Goal: Task Accomplishment & Management: Manage account settings

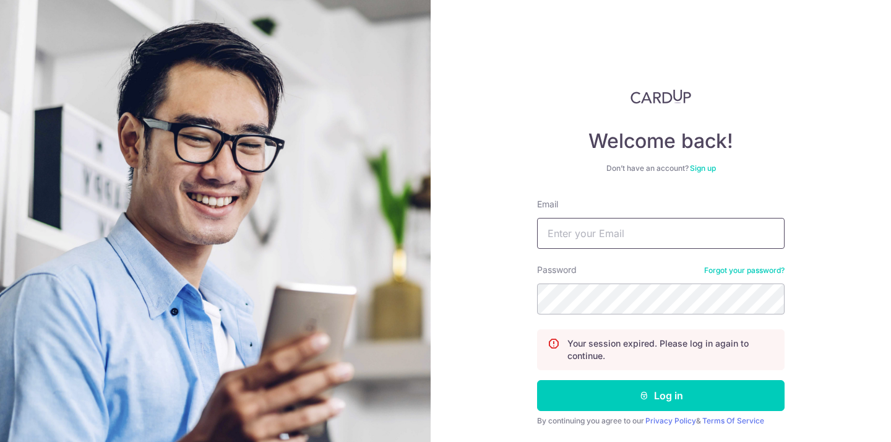
click at [578, 228] on input "Email" at bounding box center [661, 233] width 248 height 31
type input "[PERSON_NAME][EMAIL_ADDRESS][DOMAIN_NAME]"
click at [537, 380] on button "Log in" at bounding box center [661, 395] width 248 height 31
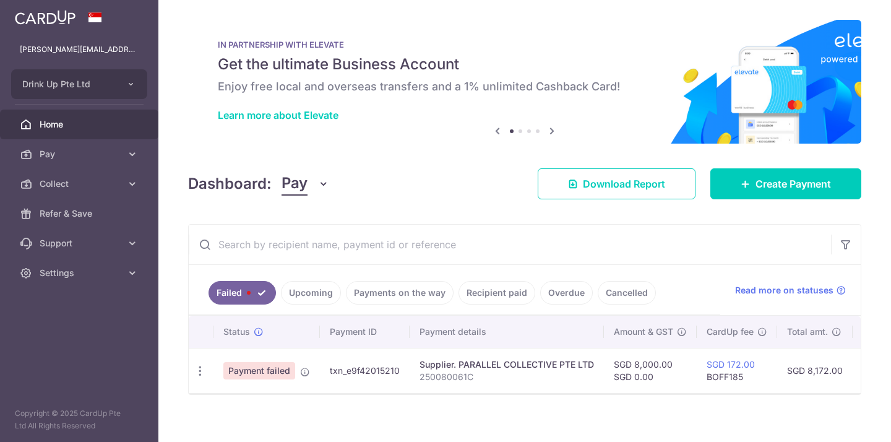
scroll to position [11, 0]
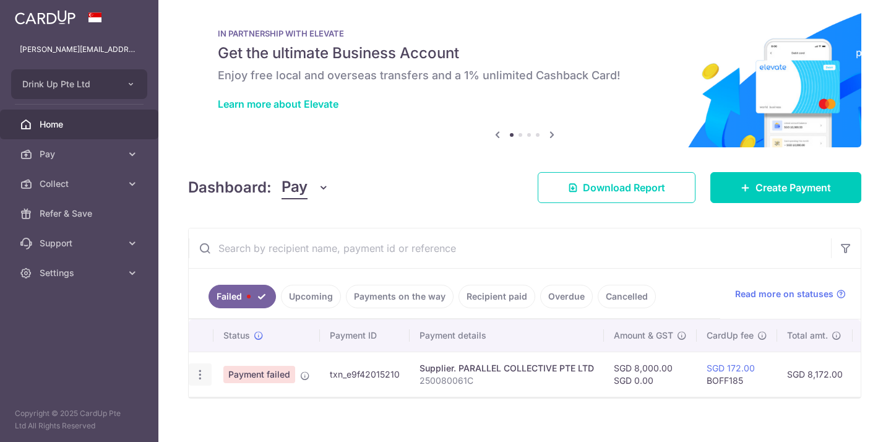
click at [205, 368] on icon "button" at bounding box center [200, 374] width 13 height 13
click at [221, 405] on link "Update payment" at bounding box center [253, 409] width 129 height 30
radio input "true"
type input "8,000.00"
type input "0.00"
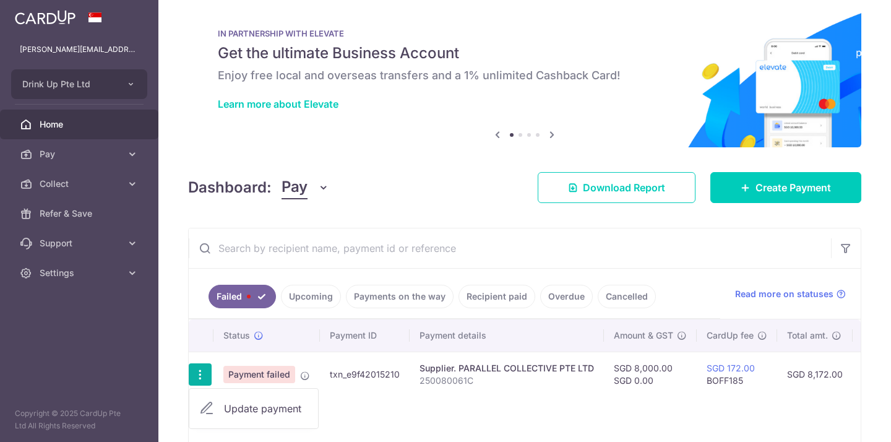
type input "250080061C"
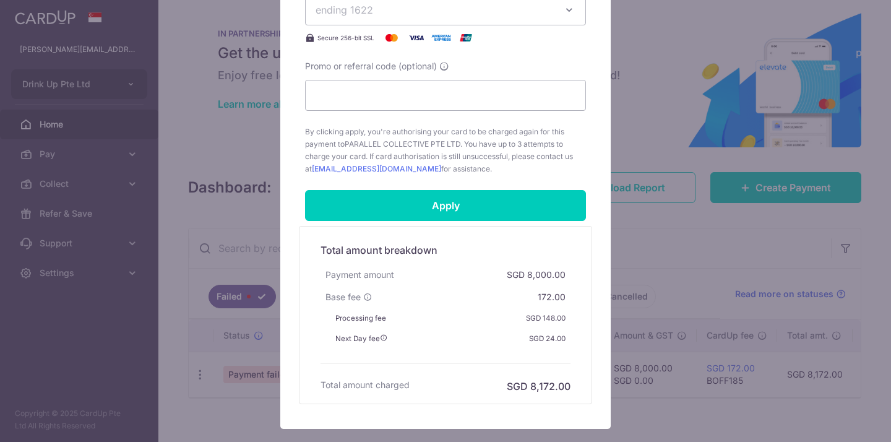
scroll to position [682, 0]
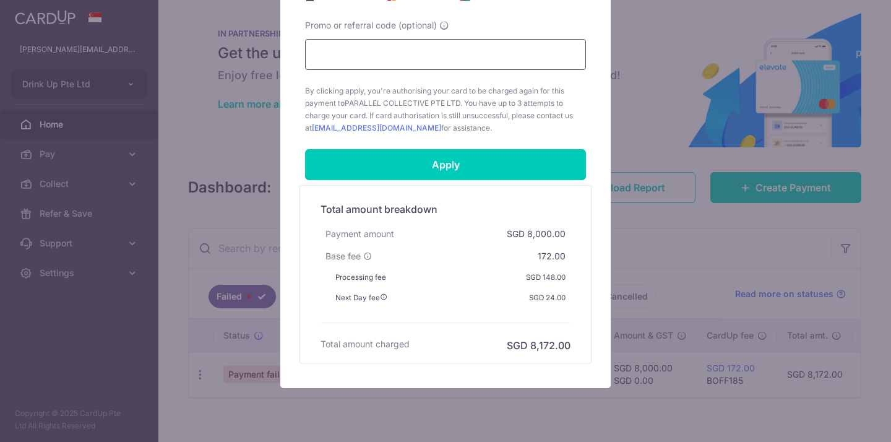
click at [381, 50] on input "Promo or referral code (optional)" at bounding box center [445, 54] width 281 height 31
type input "BOFF185"
click at [381, 50] on body "rex@brewsg.com Drink Up Pte Ltd Add new company Drink Up Pte Ltd Home Pay Payme…" at bounding box center [445, 221] width 891 height 442
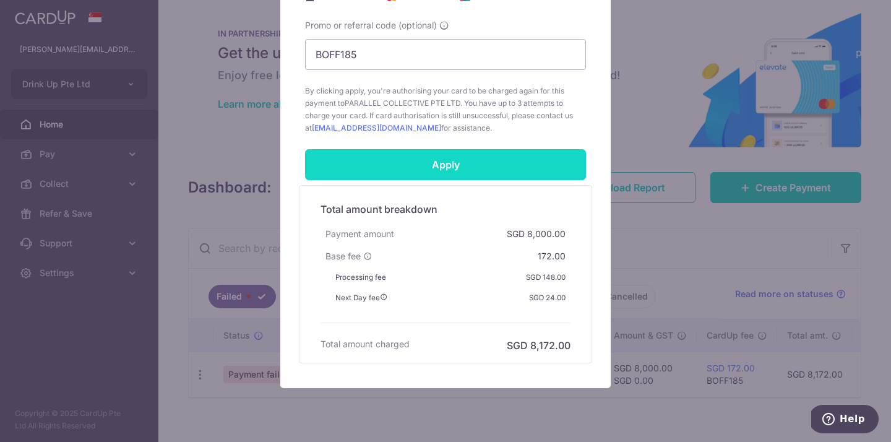
click at [482, 179] on input "Apply" at bounding box center [445, 164] width 281 height 31
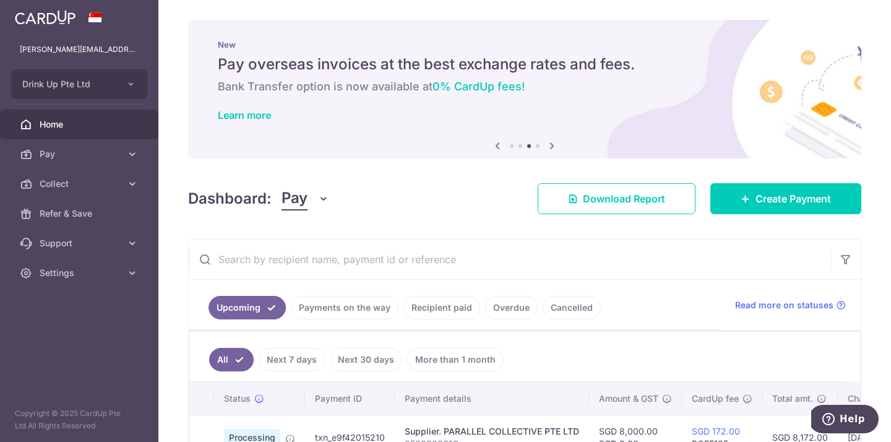
scroll to position [79, 0]
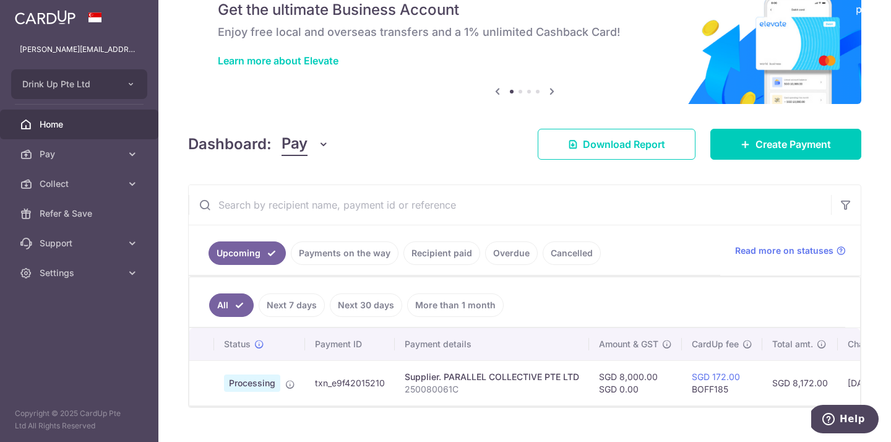
scroll to position [79, 0]
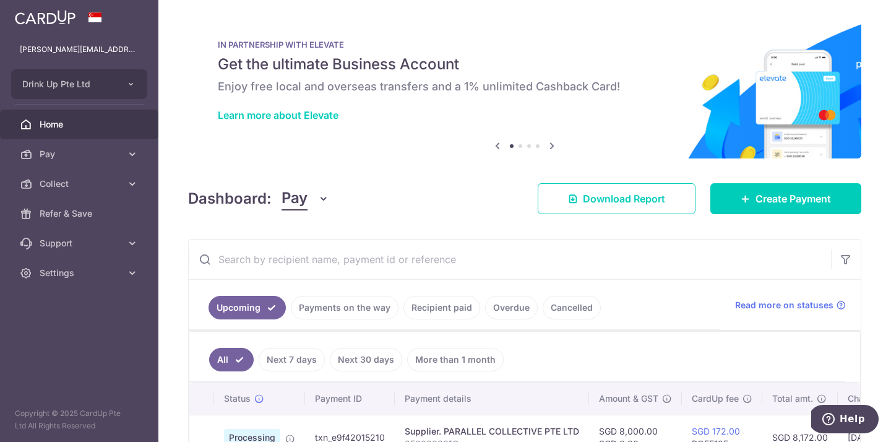
scroll to position [79, 0]
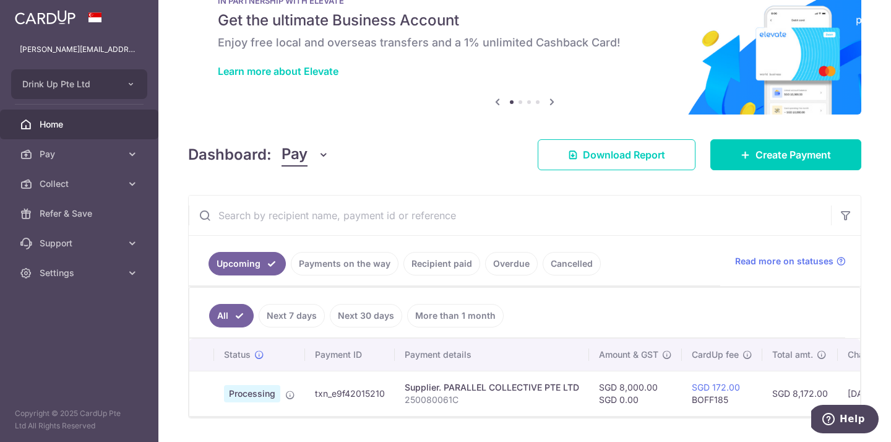
scroll to position [79, 0]
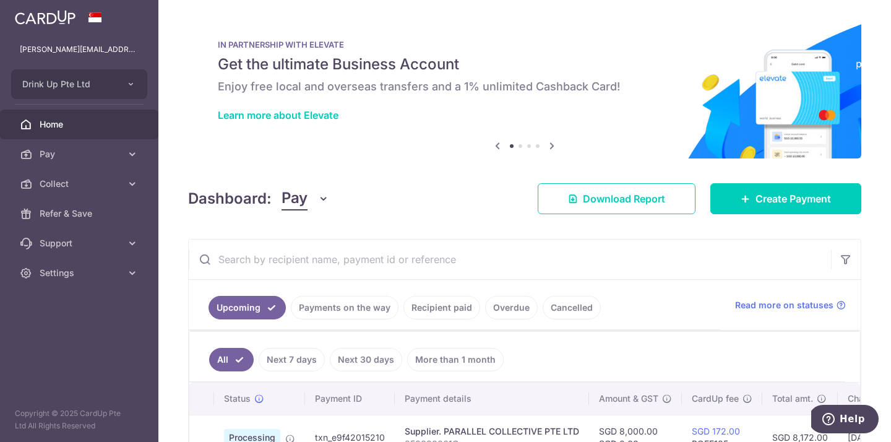
scroll to position [79, 0]
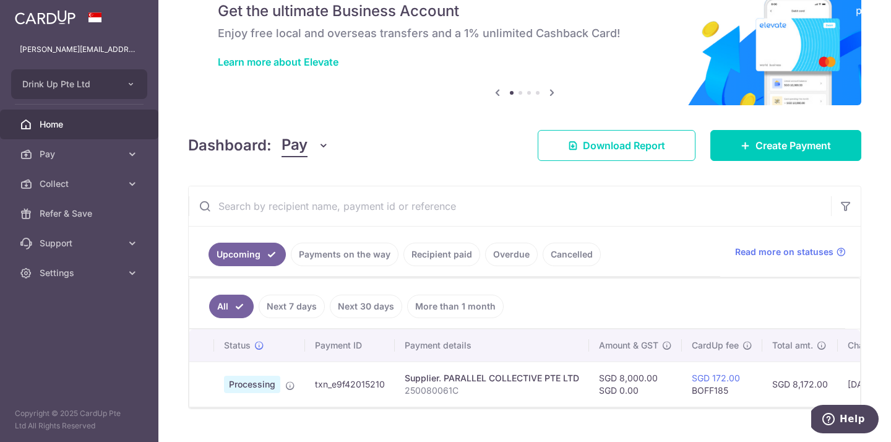
scroll to position [79, 0]
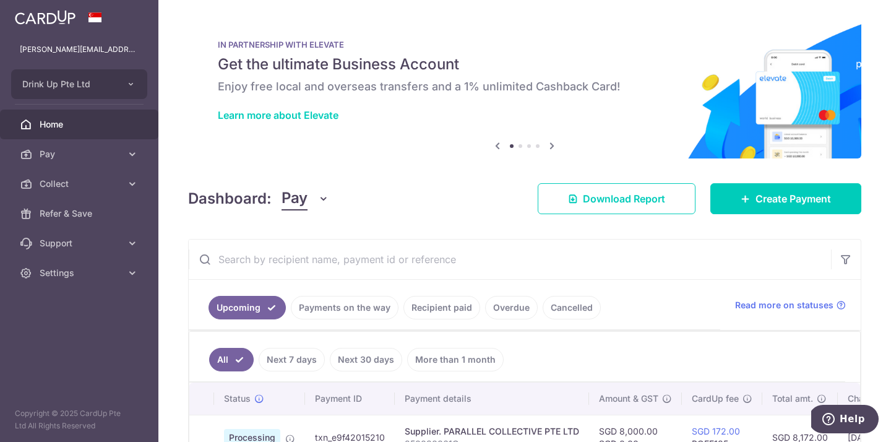
scroll to position [79, 0]
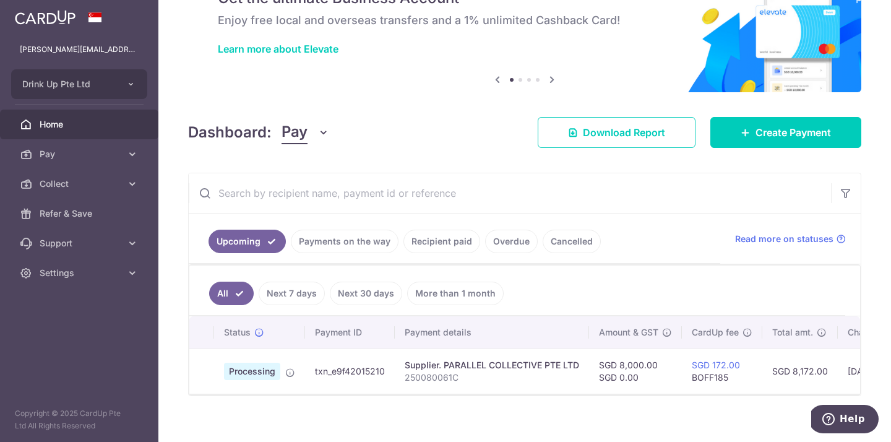
scroll to position [79, 0]
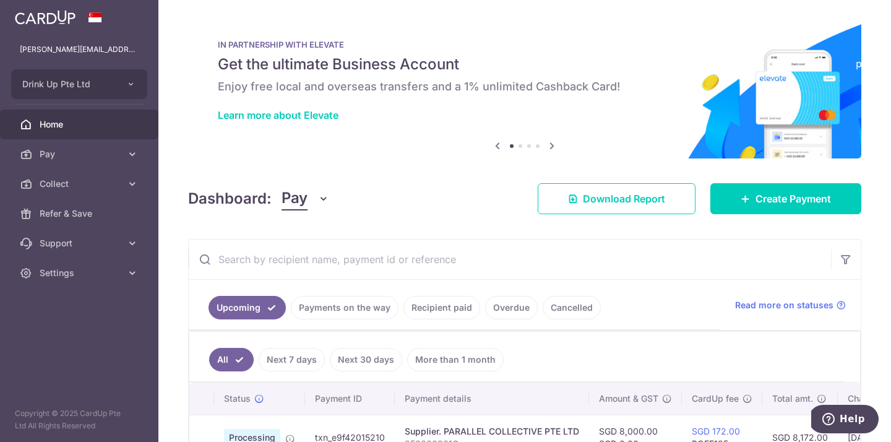
scroll to position [79, 0]
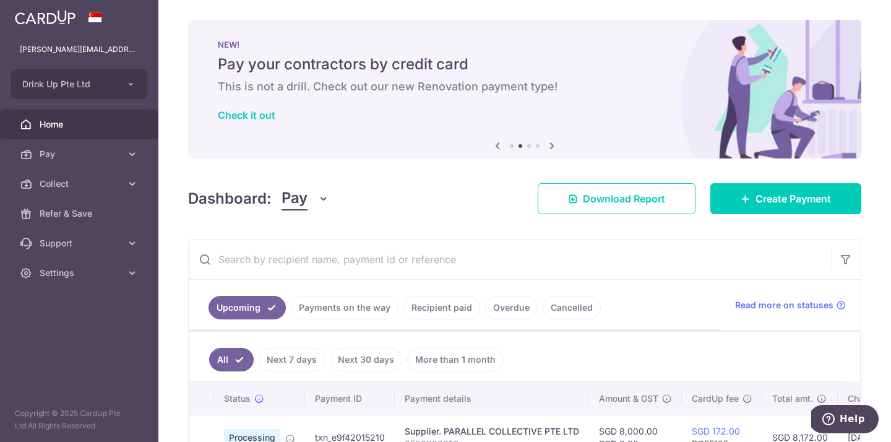
scroll to position [79, 0]
